Goal: Information Seeking & Learning: Compare options

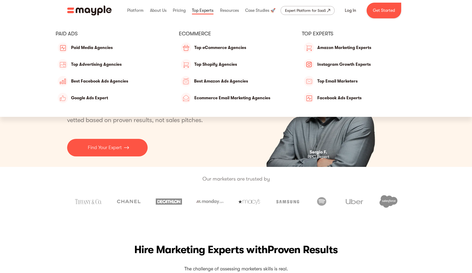
click at [201, 9] on link at bounding box center [203, 10] width 24 height 17
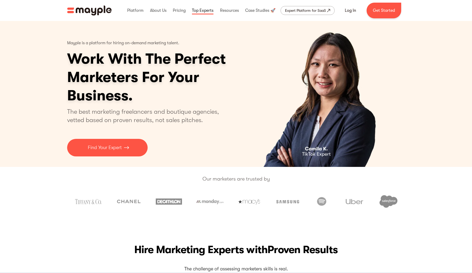
click at [201, 9] on link at bounding box center [203, 10] width 24 height 17
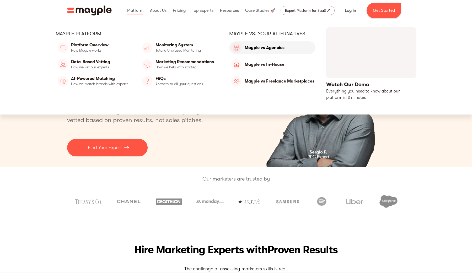
click at [260, 50] on link "Mayple vs Agencies" at bounding box center [272, 47] width 86 height 13
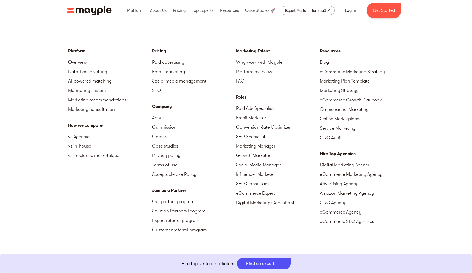
scroll to position [1611, 0]
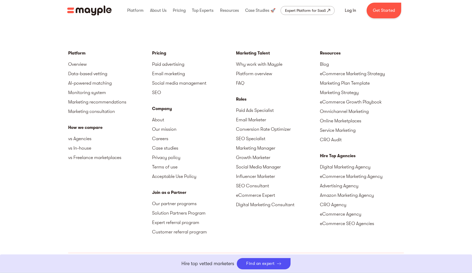
click at [255, 51] on div "Marketing Talent" at bounding box center [278, 53] width 84 height 6
click at [260, 64] on link "Why work with Mayple" at bounding box center [278, 64] width 84 height 9
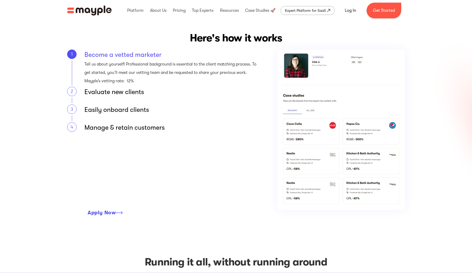
scroll to position [591, 0]
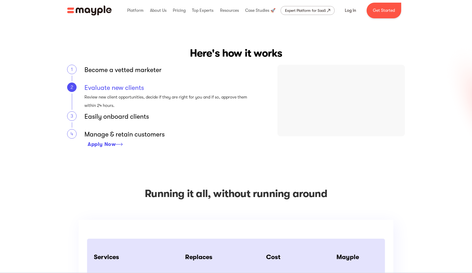
click at [119, 108] on div "Evaluate new clients Review new client opportunities, decide if they are right …" at bounding box center [171, 96] width 174 height 27
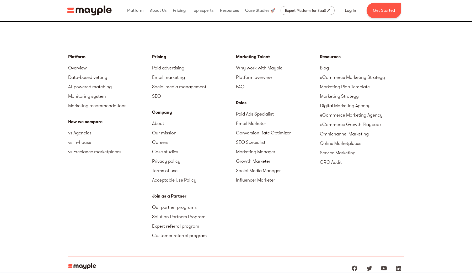
scroll to position [1777, 0]
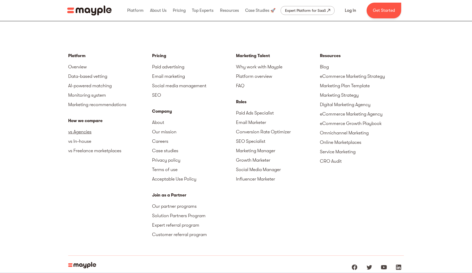
click at [114, 129] on link "vs Agencies" at bounding box center [110, 131] width 84 height 9
click at [102, 133] on link "vs Agencies" at bounding box center [110, 131] width 84 height 9
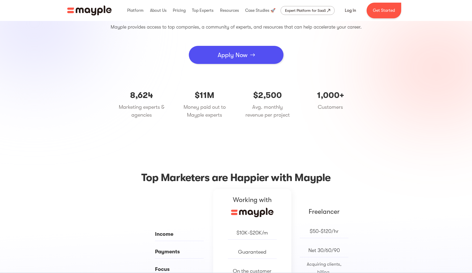
scroll to position [66, 0]
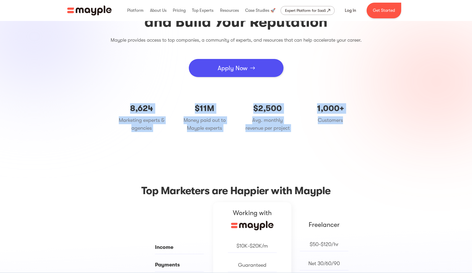
drag, startPoint x: 349, startPoint y: 133, endPoint x: 102, endPoint y: 103, distance: 249.1
click at [103, 103] on div "Increase Revenue, Save Time and Build Your Reputation Mayple provides access to…" at bounding box center [236, 62] width 315 height 150
click at [102, 103] on div "Increase Revenue, Save Time and Build Your Reputation Mayple provides access to…" at bounding box center [236, 62] width 315 height 150
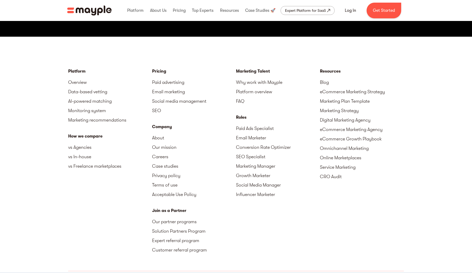
scroll to position [1904, 0]
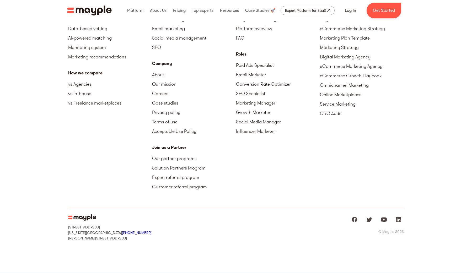
click at [88, 84] on link "vs Agencies" at bounding box center [110, 84] width 84 height 9
click at [86, 98] on link "vs In-house" at bounding box center [110, 93] width 84 height 9
click at [91, 100] on link "vs Freelance marketplaces" at bounding box center [110, 102] width 84 height 9
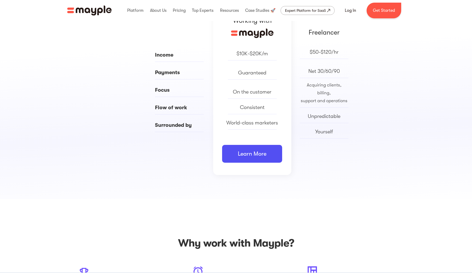
scroll to position [162, 0]
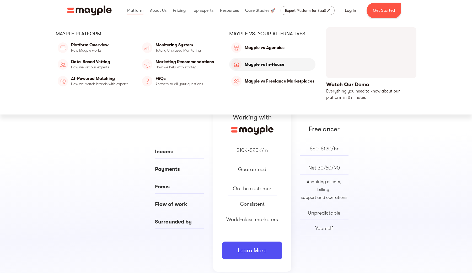
click at [257, 62] on link "Mayple vs In-House" at bounding box center [272, 64] width 86 height 13
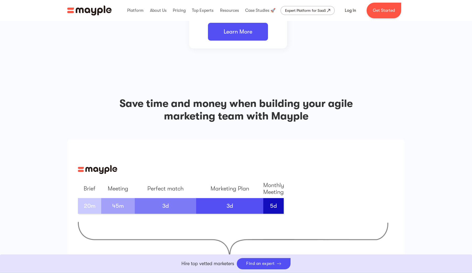
scroll to position [717, 0]
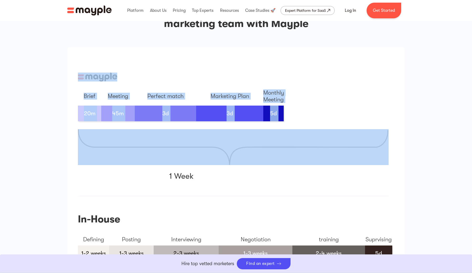
drag, startPoint x: 213, startPoint y: 129, endPoint x: 142, endPoint y: 74, distance: 89.6
click at [142, 74] on div "Brief Meeting Perfect match Marketing Plan Monthly Meeting 20m 45m 3d 3d 5d 1 W…" at bounding box center [233, 126] width 311 height 107
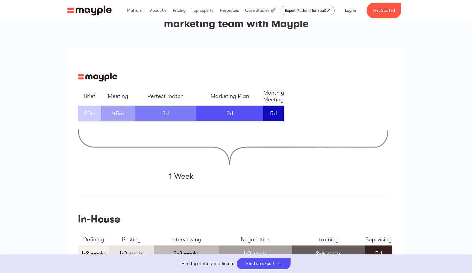
click at [27, 90] on div "Save time and money when building your agile marketing team with Mayple Brief M…" at bounding box center [236, 153] width 472 height 359
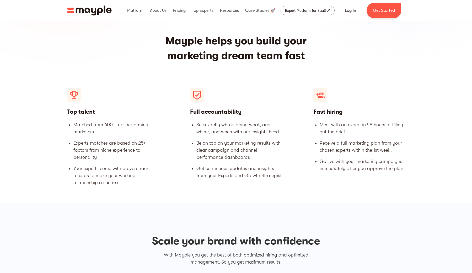
scroll to position [0, 0]
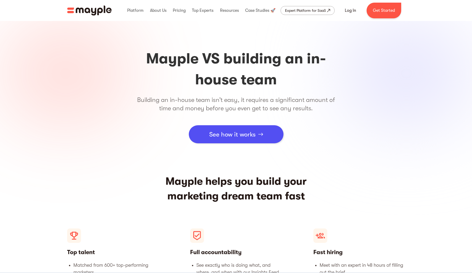
click at [147, 51] on h1 "Mayple VS building an in-house team" at bounding box center [236, 69] width 202 height 42
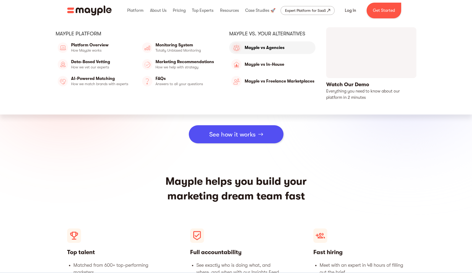
click at [269, 50] on link "Mayple vs Agencies" at bounding box center [272, 47] width 86 height 13
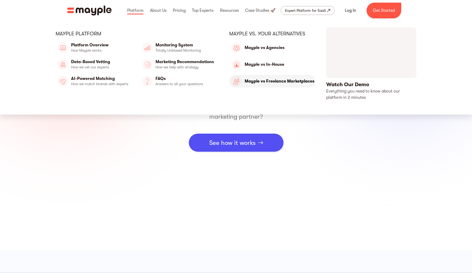
click at [264, 80] on link "Mayple vs Freelance Marketplaces" at bounding box center [272, 81] width 86 height 13
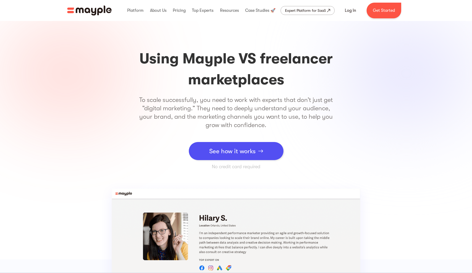
click at [155, 78] on h1 "Using Mayple VS freelancer marketplaces" at bounding box center [236, 69] width 202 height 42
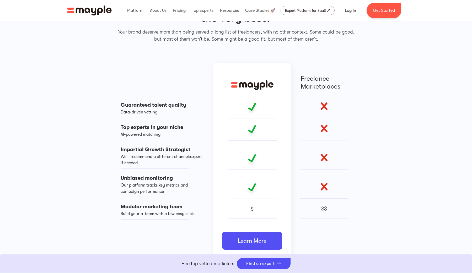
scroll to position [426, 0]
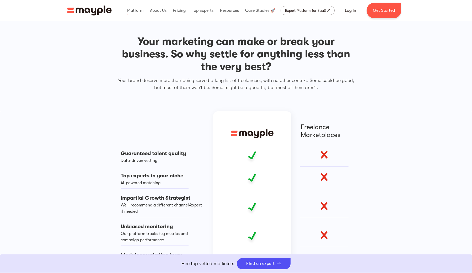
click at [100, 14] on img "home" at bounding box center [89, 11] width 45 height 10
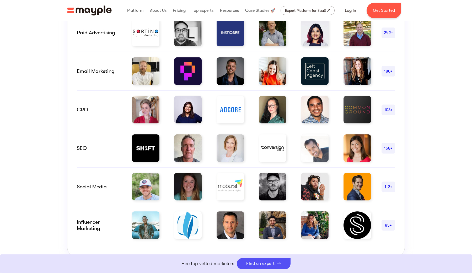
scroll to position [374, 0]
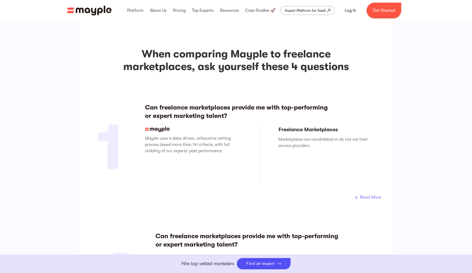
scroll to position [817, 0]
